Goal: Task Accomplishment & Management: Use online tool/utility

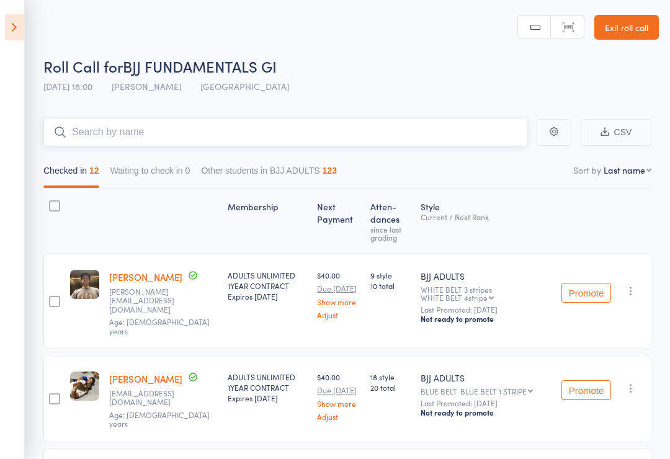
click at [279, 132] on input "search" at bounding box center [285, 132] width 484 height 29
click at [22, 21] on icon at bounding box center [14, 27] width 19 height 26
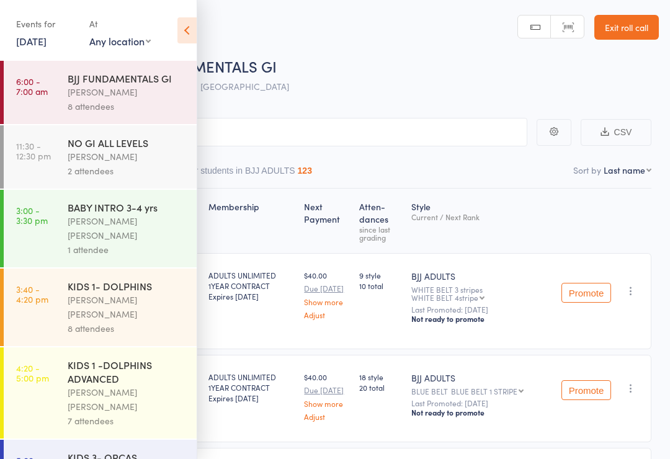
click at [47, 45] on link "16 Sep, 2025" at bounding box center [31, 41] width 30 height 14
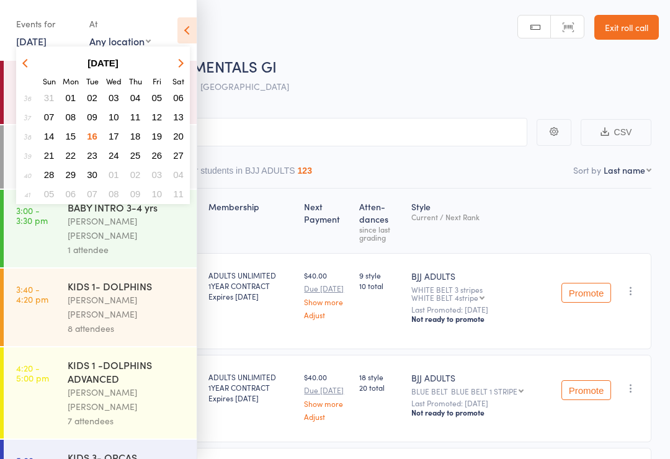
click at [112, 135] on span "17" at bounding box center [114, 136] width 11 height 11
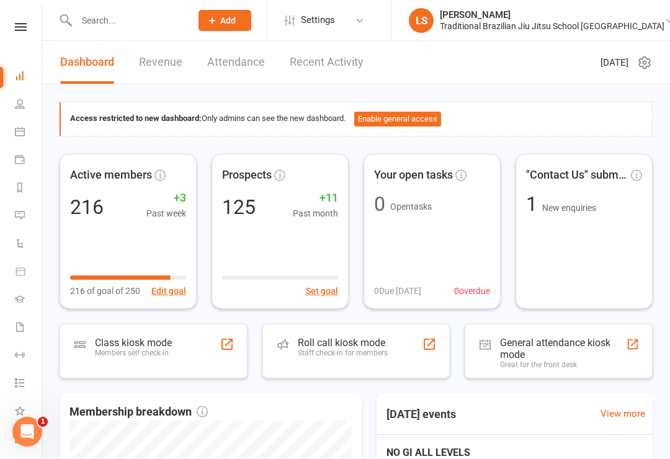
click at [347, 341] on div "Roll call kiosk mode" at bounding box center [343, 343] width 90 height 12
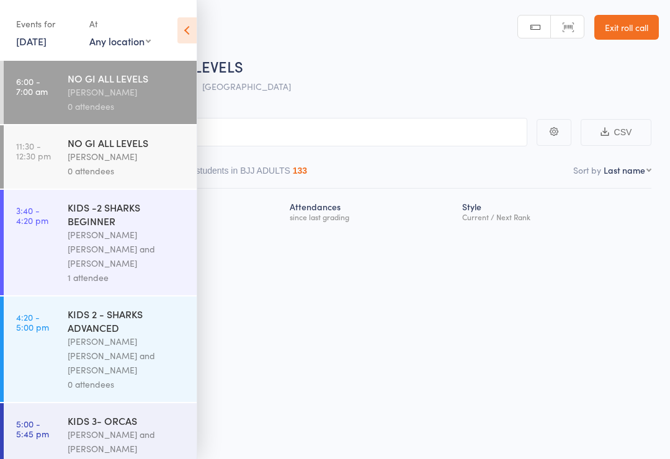
click at [119, 90] on div "Philipe Glazer" at bounding box center [127, 92] width 118 height 14
click at [127, 77] on div "NO GI ALL LEVELS" at bounding box center [127, 78] width 118 height 14
click at [378, 142] on input "search" at bounding box center [273, 132] width 509 height 29
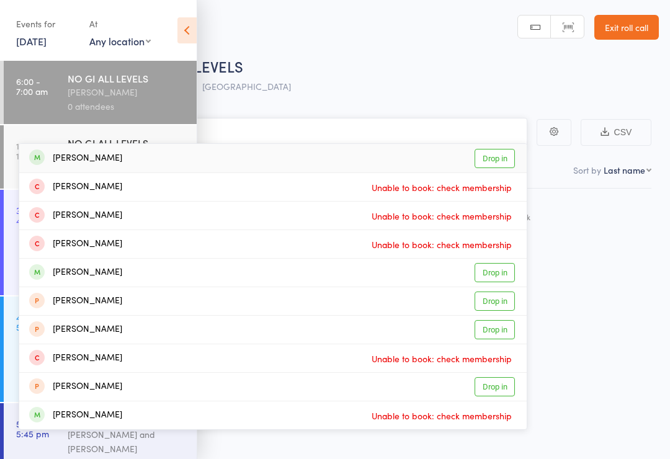
type input "Jonathan"
click at [498, 161] on link "Drop in" at bounding box center [495, 158] width 40 height 19
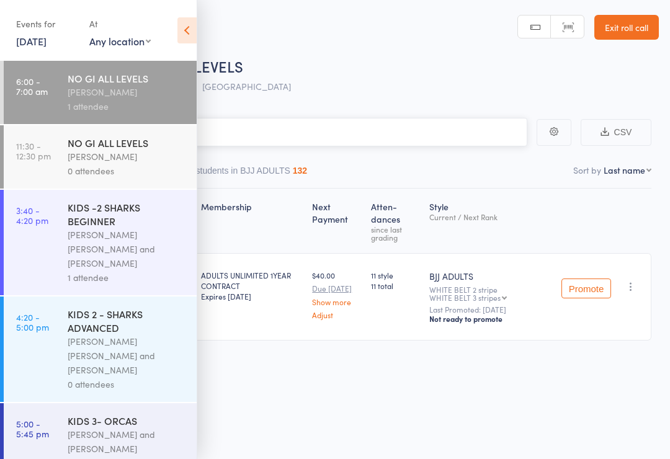
click at [306, 132] on input "search" at bounding box center [273, 132] width 509 height 29
click at [183, 30] on icon at bounding box center [186, 30] width 19 height 26
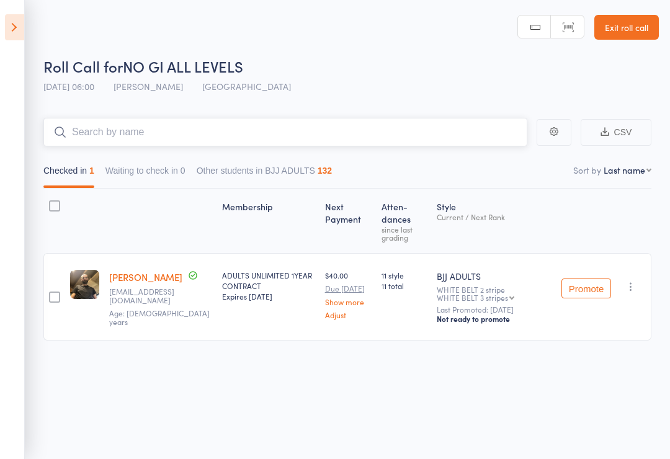
click at [263, 127] on input "search" at bounding box center [285, 132] width 484 height 29
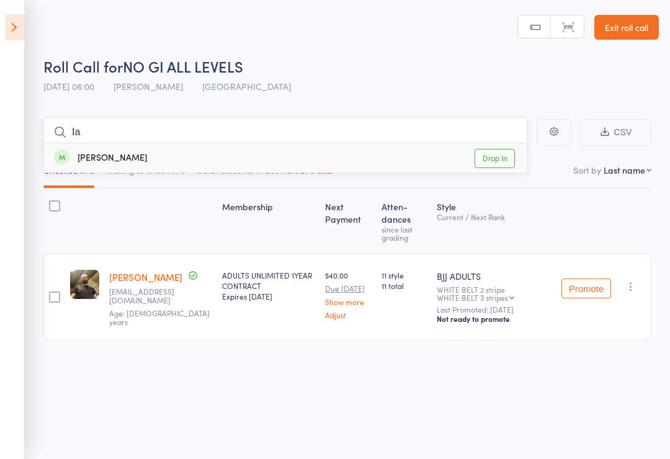
type input "Ia"
click at [134, 154] on div "Ian JACKSON Drop in" at bounding box center [285, 158] width 483 height 29
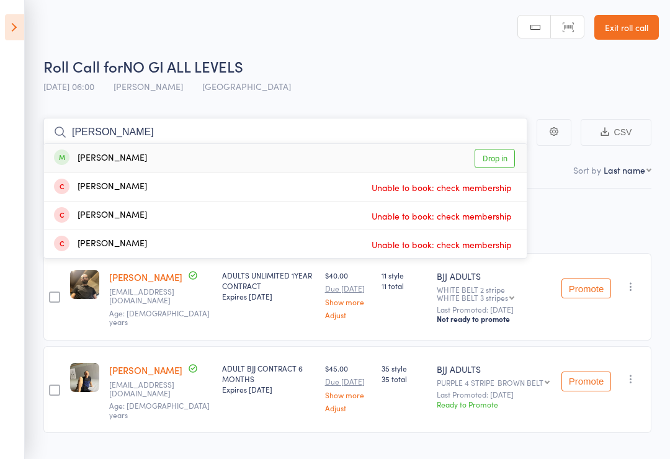
type input "Peter"
click at [495, 168] on link "Drop in" at bounding box center [495, 158] width 40 height 19
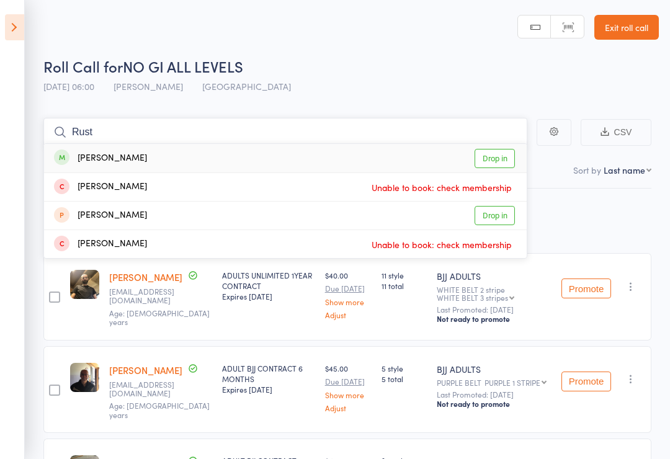
type input "Rust"
click at [496, 152] on link "Drop in" at bounding box center [495, 158] width 40 height 19
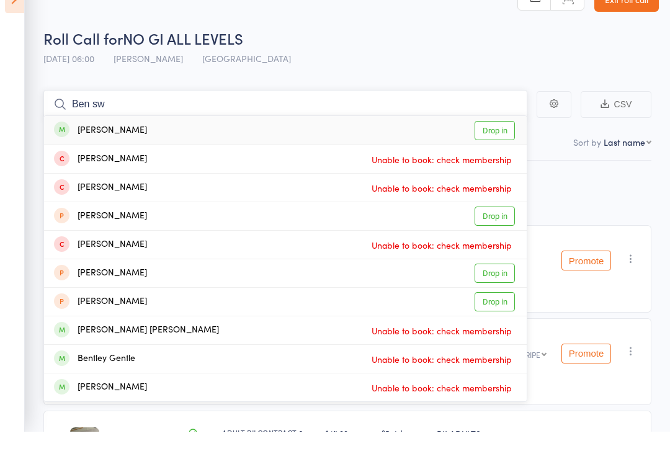
type input "Ben sw"
click at [509, 149] on link "Drop in" at bounding box center [495, 158] width 40 height 19
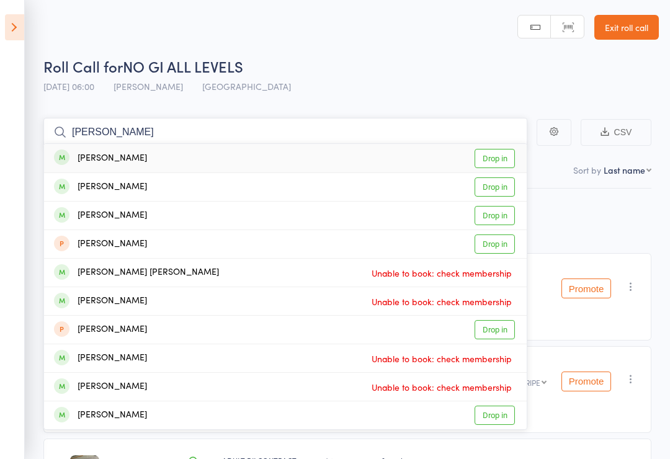
type input "James matt"
click at [495, 158] on link "Drop in" at bounding box center [495, 158] width 40 height 19
